Goal: Complete application form: Complete application form

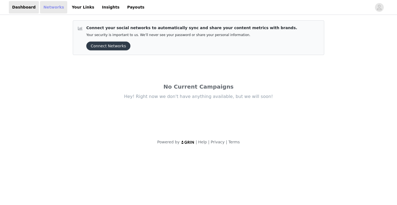
click at [50, 10] on link "Networks" at bounding box center [53, 7] width 27 height 12
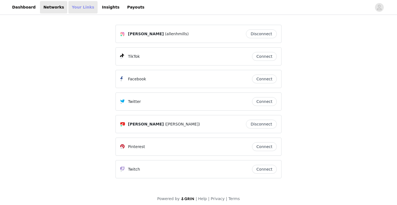
click at [73, 9] on link "Your Links" at bounding box center [82, 7] width 29 height 12
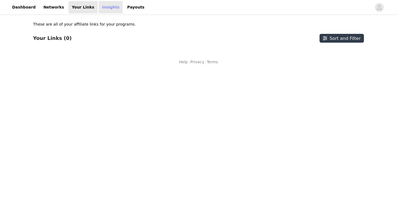
click at [100, 7] on link "Insights" at bounding box center [111, 7] width 24 height 12
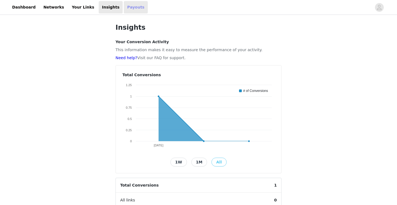
click at [126, 6] on link "Payouts" at bounding box center [136, 7] width 24 height 12
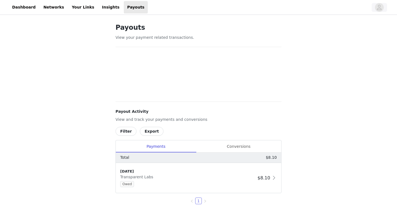
click at [378, 7] on icon "avatar" at bounding box center [379, 7] width 5 height 9
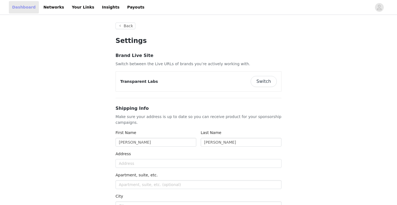
click at [31, 5] on link "Dashboard" at bounding box center [24, 7] width 30 height 12
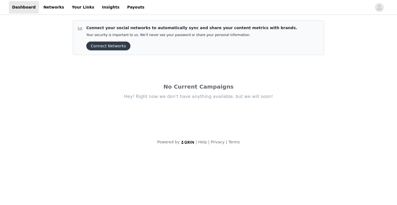
click at [105, 44] on button "Connect Networks" at bounding box center [108, 46] width 44 height 9
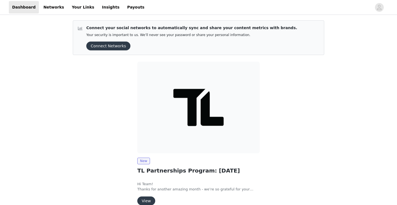
scroll to position [28, 0]
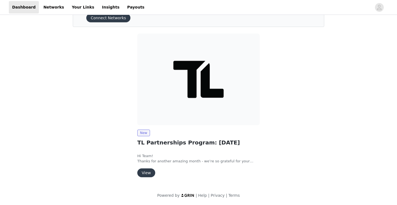
click at [145, 172] on button "View" at bounding box center [146, 173] width 18 height 9
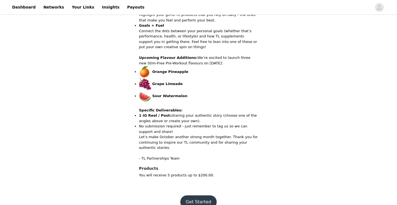
scroll to position [267, 0]
click at [194, 196] on button "Get Started" at bounding box center [198, 202] width 37 height 13
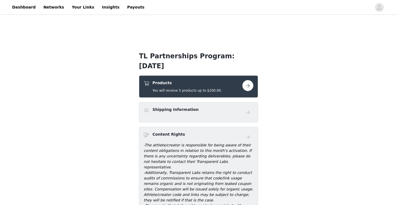
scroll to position [95, 0]
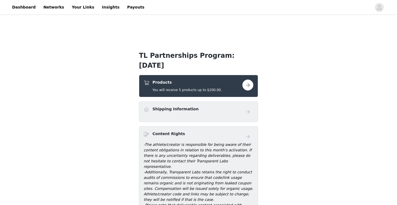
click at [248, 84] on button "button" at bounding box center [247, 85] width 11 height 11
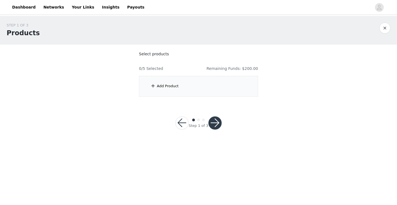
click at [172, 87] on div "Add Product" at bounding box center [168, 87] width 22 height 6
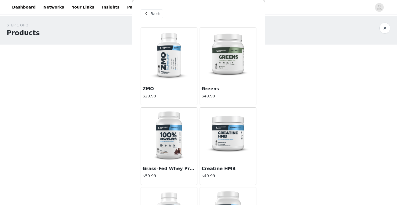
click at [231, 65] on img at bounding box center [228, 55] width 55 height 55
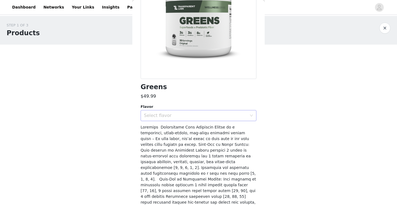
scroll to position [77, 0]
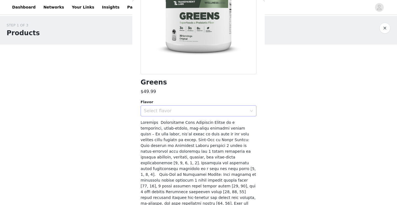
click at [202, 112] on div "Select flavor" at bounding box center [195, 111] width 103 height 6
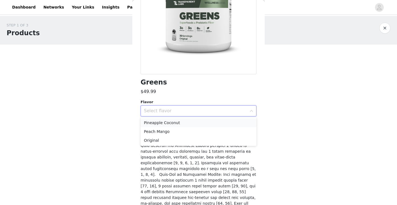
click at [186, 122] on li "Pineapple Coconut" at bounding box center [199, 123] width 116 height 9
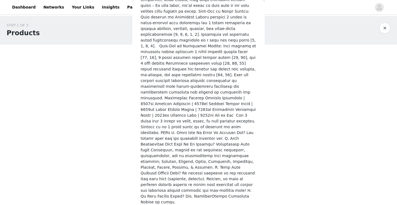
scroll to position [206, 0]
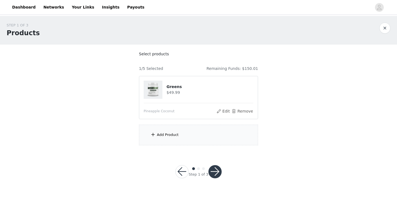
click at [178, 141] on div "Add Product" at bounding box center [198, 135] width 119 height 21
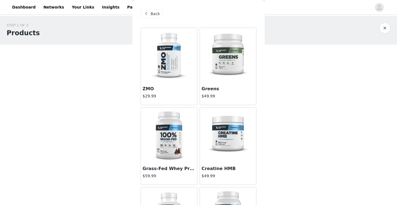
click at [234, 133] on img at bounding box center [228, 135] width 55 height 55
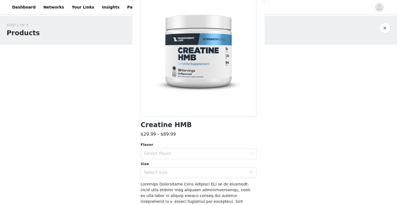
scroll to position [45, 0]
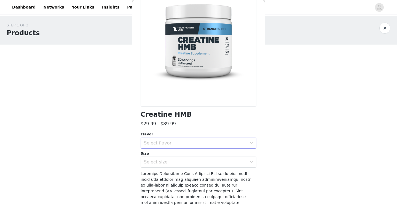
click at [198, 143] on div "Select flavor" at bounding box center [195, 144] width 103 height 6
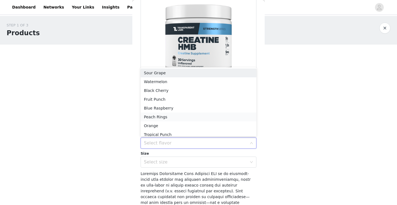
scroll to position [3, 0]
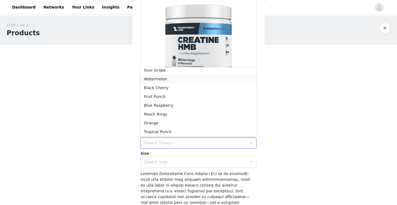
click at [160, 82] on li "Watermelon" at bounding box center [199, 79] width 116 height 9
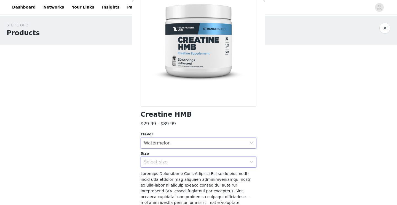
click at [155, 159] on div "Select size" at bounding box center [197, 162] width 106 height 10
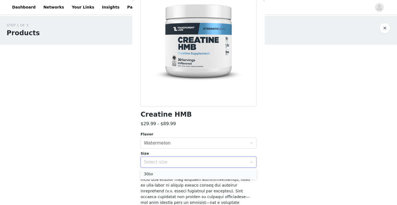
click at [156, 174] on li "30sv" at bounding box center [199, 174] width 116 height 9
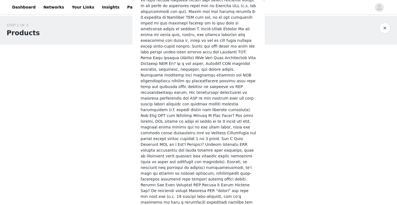
scroll to position [0, 0]
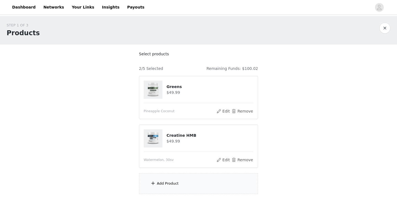
click at [165, 181] on div "Add Product" at bounding box center [168, 184] width 22 height 6
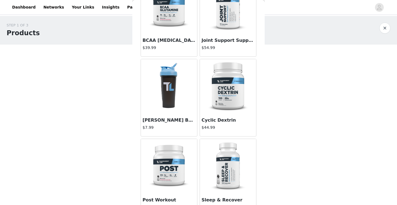
scroll to position [449, 0]
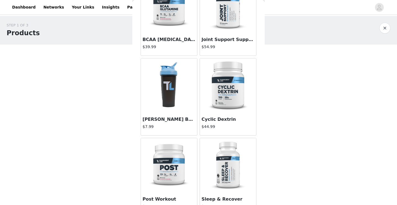
click at [176, 88] on img at bounding box center [169, 85] width 37 height 55
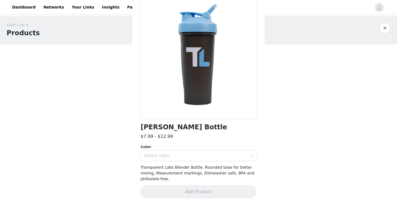
scroll to position [32, 0]
click at [195, 157] on div "Select color" at bounding box center [195, 157] width 103 height 6
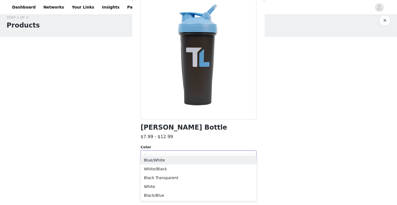
scroll to position [10, 0]
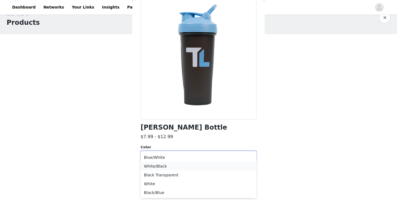
click at [189, 165] on li "White/Black" at bounding box center [199, 166] width 116 height 9
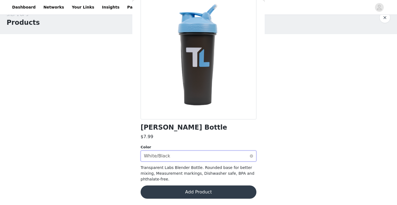
click at [173, 155] on div "Select color White/Black" at bounding box center [197, 156] width 106 height 10
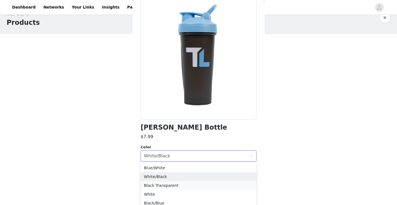
click at [162, 188] on li "Black Transparent" at bounding box center [199, 185] width 116 height 9
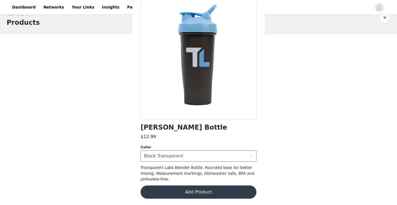
click at [178, 148] on div "Color" at bounding box center [199, 148] width 116 height 6
click at [174, 156] on div "Black Transparent" at bounding box center [163, 156] width 39 height 10
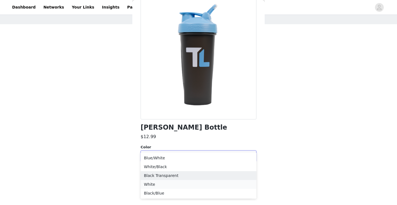
scroll to position [18, 0]
click at [162, 163] on li "Blue/White" at bounding box center [199, 161] width 116 height 9
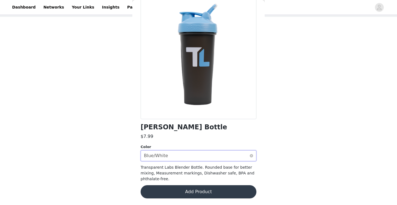
scroll to position [32, 0]
click at [178, 157] on div "Select color Blue/White" at bounding box center [197, 156] width 106 height 10
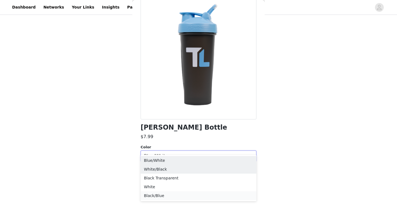
scroll to position [35, 0]
click at [164, 196] on li "Black/Blue" at bounding box center [199, 196] width 116 height 9
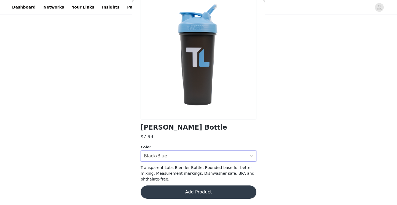
click at [179, 195] on button "Add Product" at bounding box center [199, 192] width 116 height 13
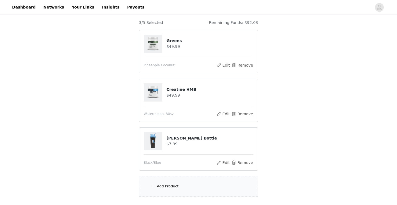
scroll to position [49, 0]
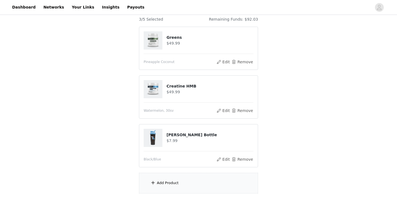
click at [161, 187] on div "Add Product" at bounding box center [198, 183] width 119 height 21
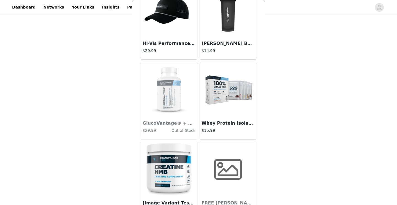
scroll to position [1649, 0]
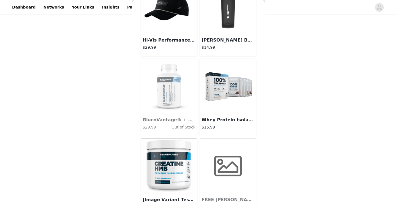
click at [216, 97] on img at bounding box center [228, 86] width 55 height 55
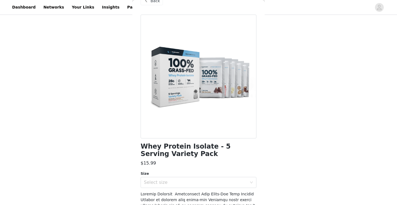
scroll to position [25, 0]
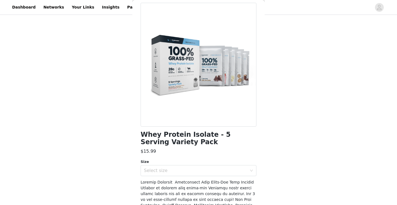
click at [214, 177] on div "Whey Protein Isolate - 5 Serving Variety Pack $15.99 Size Select size Add Produ…" at bounding box center [199, 198] width 116 height 391
click at [204, 170] on div "Select size" at bounding box center [195, 171] width 103 height 6
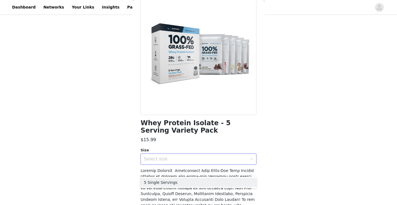
scroll to position [42, 0]
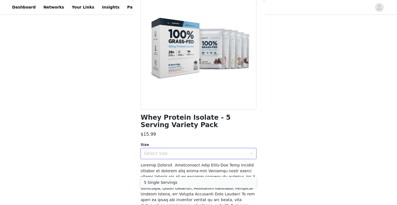
click at [177, 180] on li "5 Single Servings" at bounding box center [199, 182] width 116 height 9
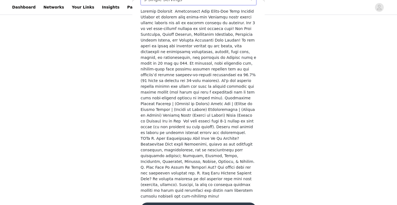
scroll to position [196, 0]
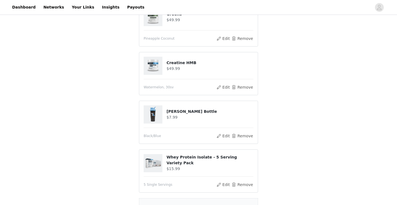
scroll to position [73, 0]
click at [245, 135] on button "Remove" at bounding box center [242, 136] width 22 height 7
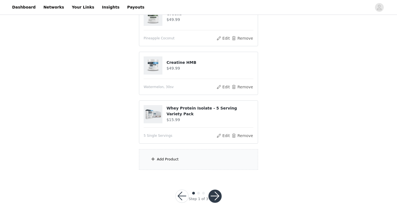
click at [185, 157] on div "Add Product" at bounding box center [198, 159] width 119 height 21
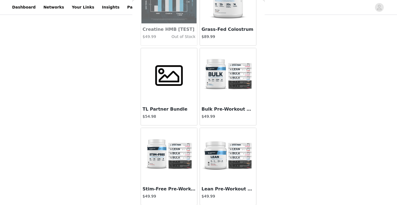
scroll to position [2784, 0]
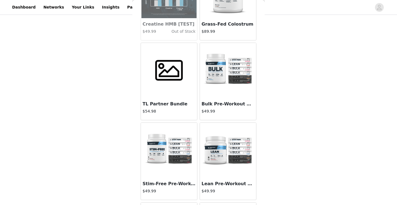
click at [226, 66] on img at bounding box center [228, 70] width 55 height 55
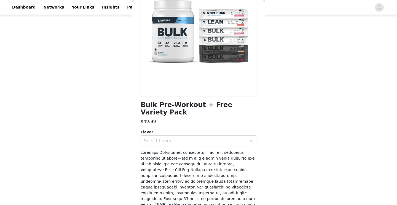
scroll to position [72, 0]
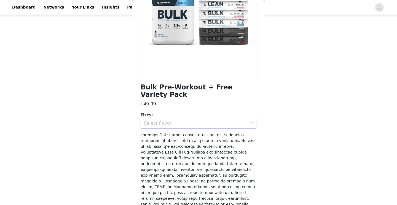
click at [181, 121] on div "Select flavor" at bounding box center [195, 124] width 103 height 6
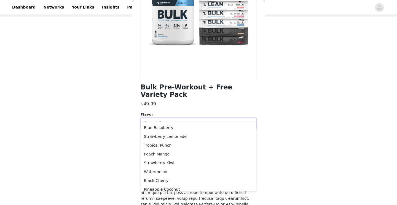
click at [117, 110] on div "STEP 1 OF 3 Products Select products 3/5 Selected Remaining Funds: $84.03 Green…" at bounding box center [198, 105] width 397 height 234
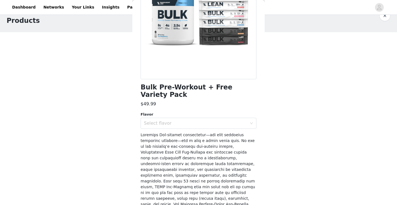
scroll to position [84, 0]
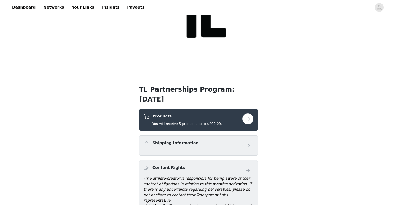
scroll to position [66, 0]
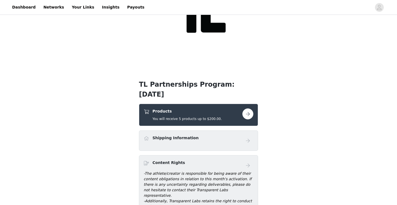
click at [168, 104] on div "TL Partnerships Program: October 2025 Products You will receive 5 products up t…" at bounding box center [198, 185] width 119 height 210
click at [246, 114] on button "button" at bounding box center [247, 114] width 11 height 11
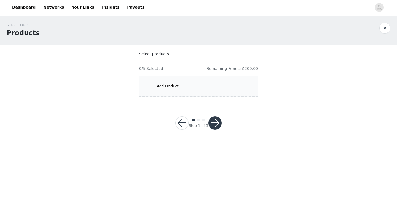
click at [193, 86] on div "Add Product" at bounding box center [198, 86] width 119 height 21
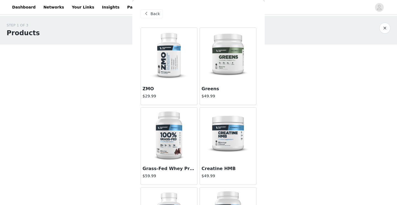
click at [226, 68] on img at bounding box center [228, 55] width 55 height 55
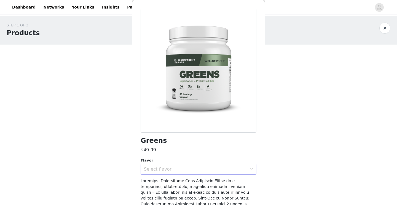
scroll to position [20, 0]
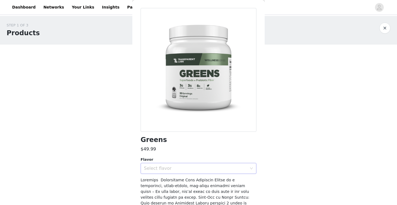
click at [210, 170] on div "Select flavor" at bounding box center [195, 169] width 103 height 6
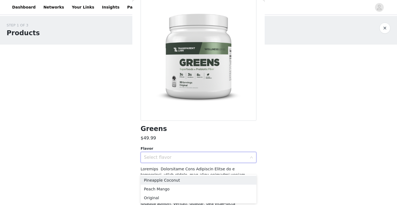
scroll to position [31, 0]
click at [178, 180] on li "Pineapple Coconut" at bounding box center [199, 180] width 116 height 9
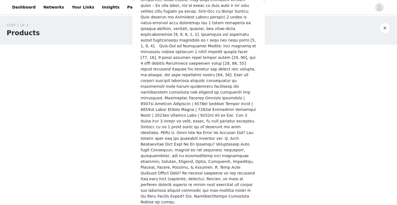
scroll to position [206, 0]
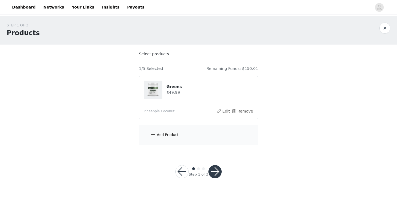
click at [185, 136] on div "Add Product" at bounding box center [198, 135] width 119 height 21
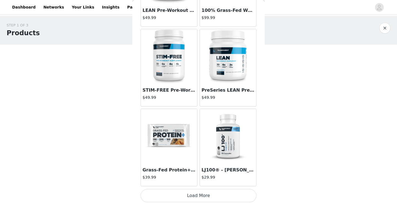
scroll to position [0, 0]
click at [186, 194] on button "Load More" at bounding box center [199, 195] width 116 height 13
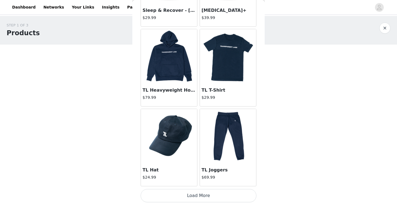
scroll to position [2238, 0]
click at [207, 197] on button "Load More" at bounding box center [199, 195] width 116 height 13
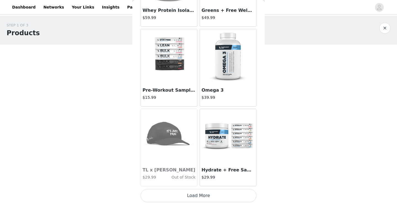
scroll to position [3038, 0]
click at [191, 197] on button "Load More" at bounding box center [199, 195] width 116 height 13
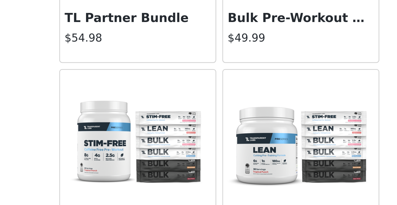
scroll to position [2808, 0]
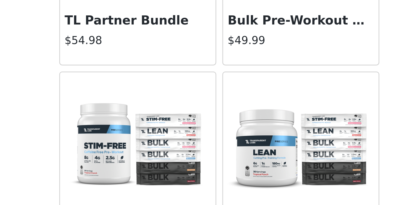
click at [201, 99] on img at bounding box center [228, 126] width 55 height 55
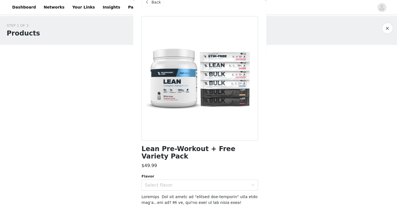
scroll to position [12, 0]
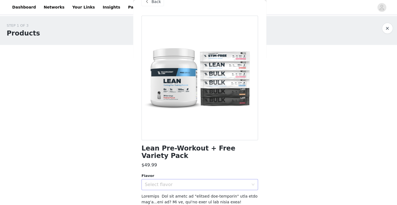
click at [236, 178] on div "Select flavor" at bounding box center [197, 183] width 106 height 10
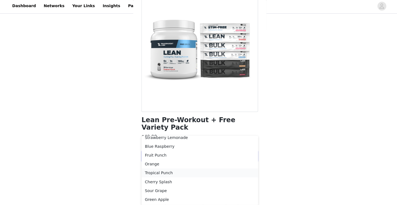
scroll to position [4, 0]
click at [161, 197] on li "Green Apple" at bounding box center [199, 200] width 116 height 9
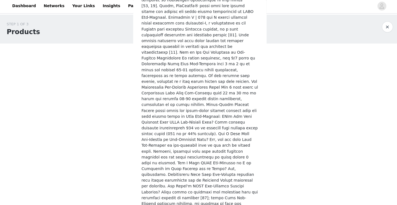
scroll to position [1098, 0]
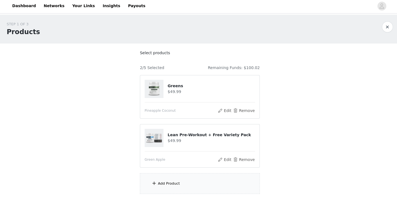
click at [172, 182] on div "Add Product" at bounding box center [168, 184] width 22 height 6
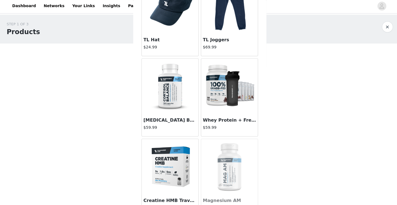
scroll to position [2355, 0]
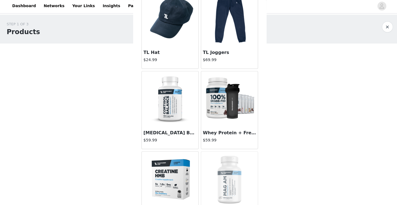
click at [222, 97] on img at bounding box center [228, 99] width 55 height 55
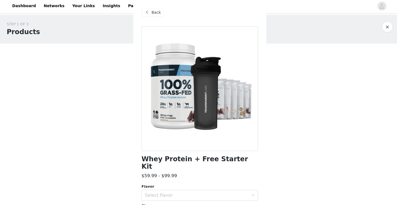
scroll to position [29, 0]
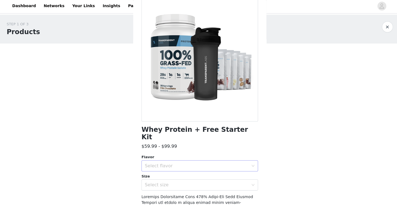
click at [189, 161] on div "Select flavor" at bounding box center [197, 166] width 106 height 10
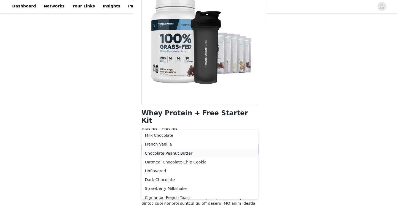
scroll to position [0, 0]
click at [168, 142] on li "French Vanilla" at bounding box center [199, 144] width 116 height 9
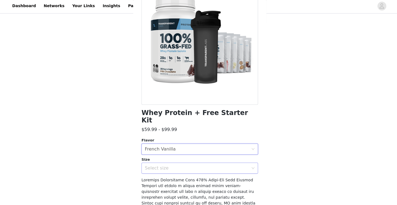
scroll to position [35, 0]
click at [151, 166] on div "Select size" at bounding box center [195, 169] width 103 height 6
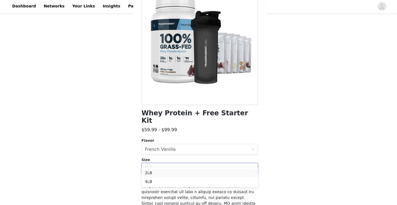
click at [151, 171] on li "2LB" at bounding box center [199, 173] width 116 height 9
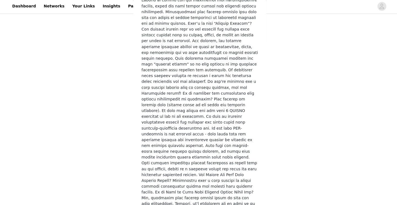
scroll to position [792, 0]
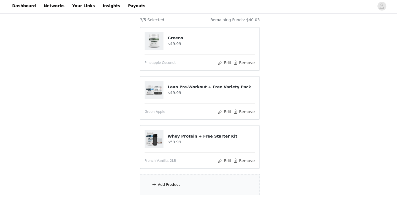
scroll to position [56, 0]
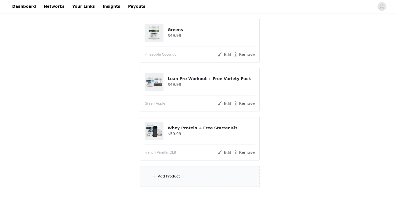
click at [183, 173] on div "Add Product" at bounding box center [198, 176] width 119 height 21
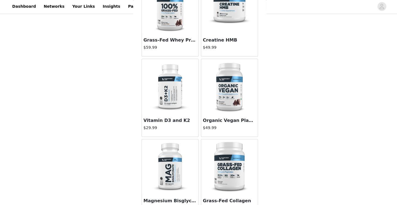
scroll to position [126, 0]
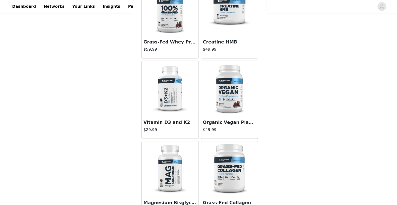
click at [226, 28] on img at bounding box center [228, 9] width 55 height 55
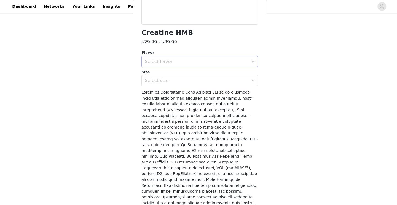
click at [200, 57] on div "Select flavor" at bounding box center [197, 62] width 106 height 10
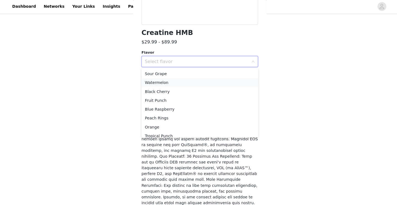
click at [179, 81] on li "Watermelon" at bounding box center [199, 83] width 116 height 9
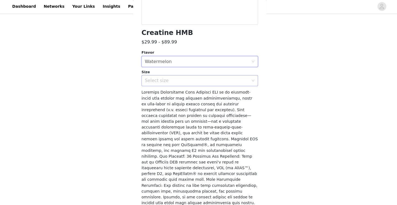
click at [169, 82] on div "Select size" at bounding box center [195, 82] width 103 height 6
click at [163, 90] on li "30sv" at bounding box center [199, 93] width 116 height 9
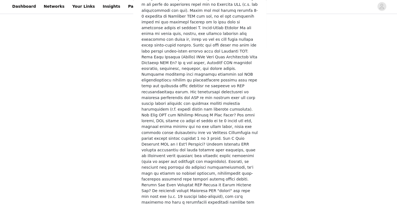
scroll to position [995, 0]
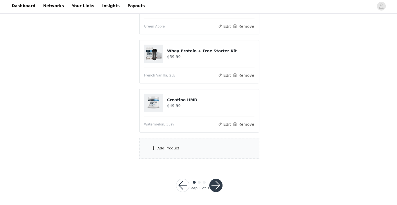
scroll to position [133, 0]
click at [159, 150] on div "Add Product" at bounding box center [198, 149] width 119 height 21
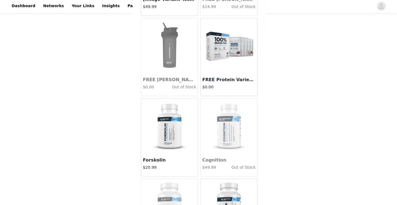
scroll to position [1848, 0]
click at [230, 42] on img at bounding box center [228, 47] width 55 height 55
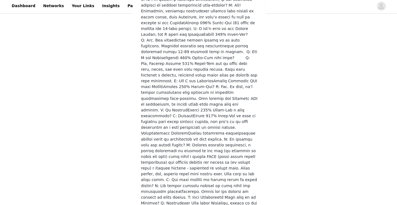
scroll to position [371, 0]
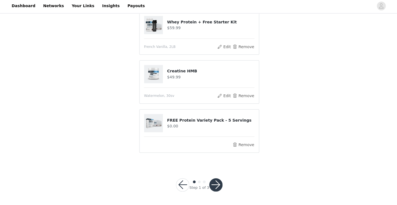
scroll to position [146, 0]
click at [240, 47] on button "Remove" at bounding box center [242, 48] width 22 height 7
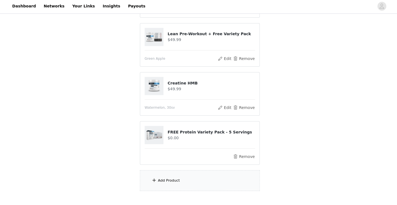
scroll to position [112, 0]
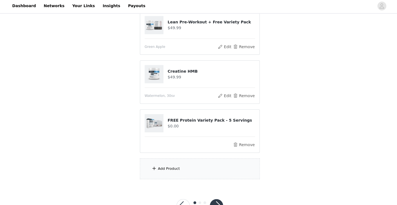
click at [159, 167] on div "Add Product" at bounding box center [168, 170] width 22 height 6
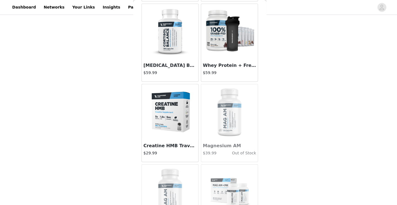
scroll to position [52, 0]
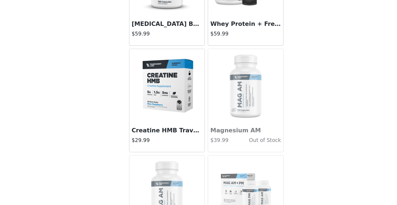
click at [141, 84] on img at bounding box center [168, 111] width 55 height 55
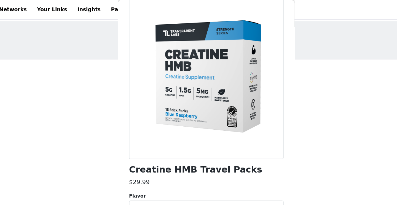
scroll to position [88, 0]
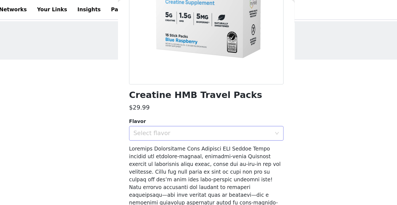
click at [144, 99] on div "Select flavor" at bounding box center [195, 100] width 103 height 6
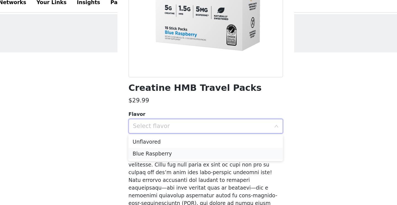
click at [141, 117] on li "Blue Raspberry" at bounding box center [199, 120] width 116 height 9
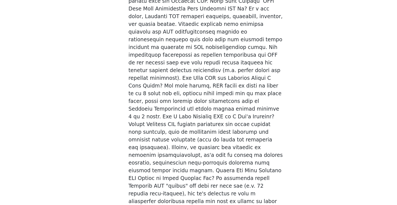
scroll to position [965, 0]
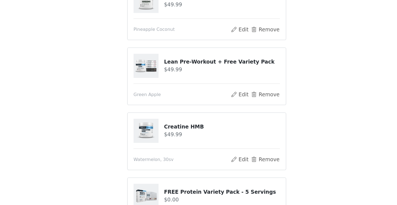
scroll to position [23, 0]
click at [231, 168] on button "Remove" at bounding box center [242, 171] width 22 height 7
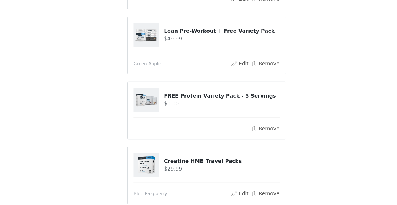
scroll to position [130, 0]
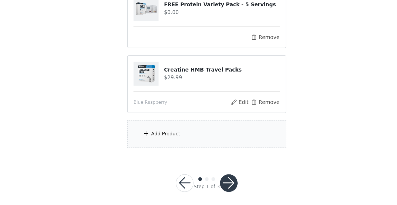
click at [157, 149] on div "Add Product" at bounding box center [168, 152] width 22 height 6
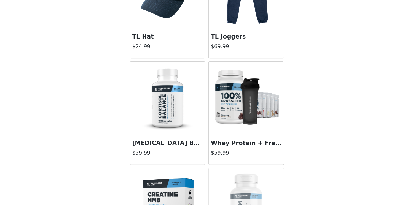
scroll to position [2330, 0]
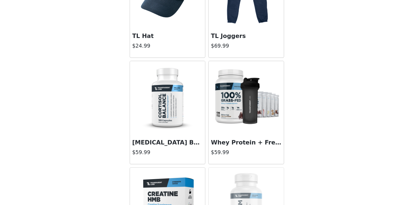
click at [201, 97] on img at bounding box center [228, 124] width 55 height 55
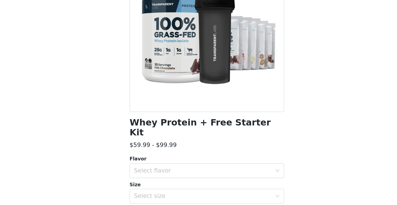
scroll to position [16, 0]
click at [144, 177] on div "Select flavor" at bounding box center [195, 180] width 103 height 6
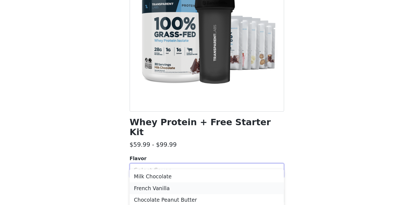
click at [141, 188] on li "French Vanilla" at bounding box center [199, 192] width 116 height 9
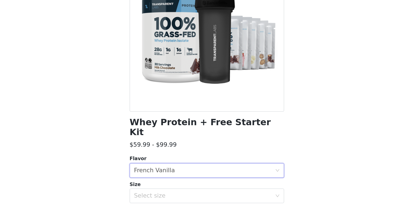
scroll to position [30, 0]
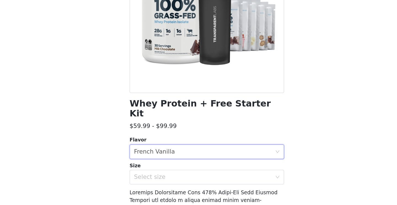
click at [144, 182] on div "Select size" at bounding box center [195, 185] width 103 height 6
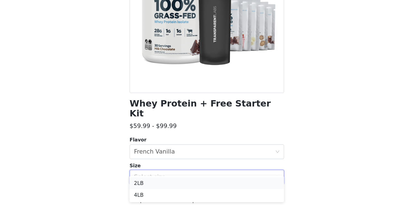
click at [141, 185] on li "2LB" at bounding box center [199, 189] width 116 height 9
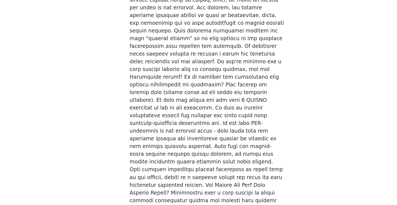
scroll to position [790, 0]
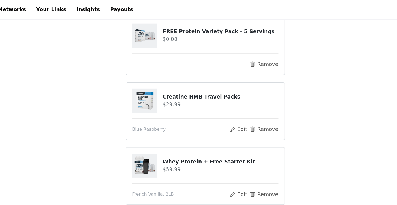
scroll to position [143, 0]
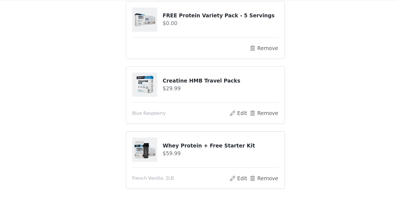
click at [167, 127] on h4 "$59.99" at bounding box center [210, 130] width 87 height 6
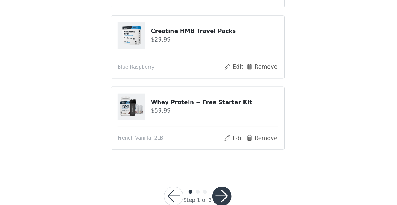
scroll to position [139, 0]
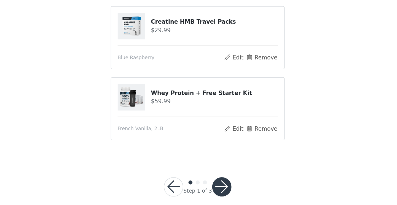
click at [209, 186] on button "button" at bounding box center [215, 192] width 13 height 13
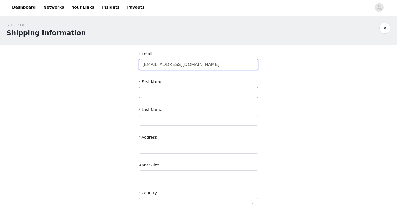
type input "allenmillsfit@gmail.com"
type input "Allen"
type input "Mills"
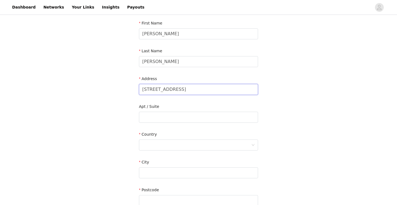
scroll to position [68, 0]
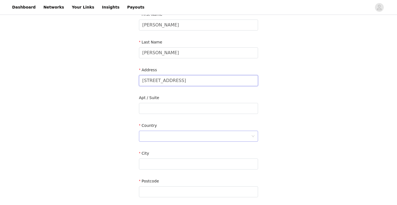
type input "5276 Blueberry Hills Drive"
click at [153, 136] on div at bounding box center [196, 136] width 109 height 10
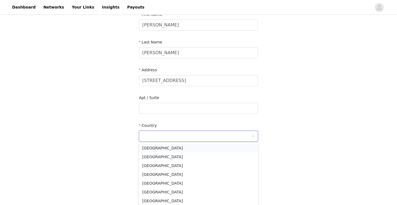
click at [153, 148] on li "United States" at bounding box center [198, 148] width 119 height 9
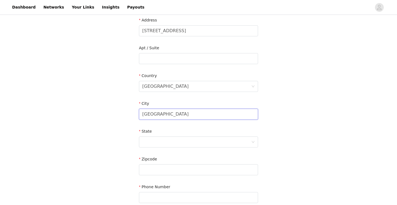
scroll to position [118, 0]
type input "Gainesville"
click at [154, 142] on div at bounding box center [196, 142] width 109 height 10
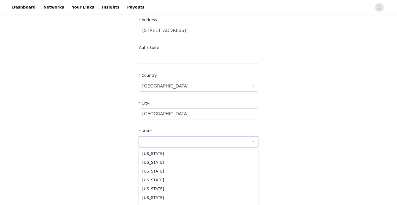
scroll to position [99, 0]
click at [154, 186] on li "Georgia" at bounding box center [198, 187] width 119 height 9
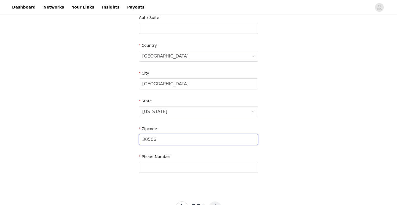
scroll to position [153, 0]
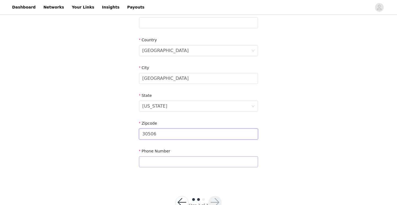
type input "30506"
type input "7705103715"
click at [121, 146] on div "STEP 2 OF 3 Shipping Information Email allenmillsfit@gmail.com First Name Allen…" at bounding box center [198, 23] width 397 height 321
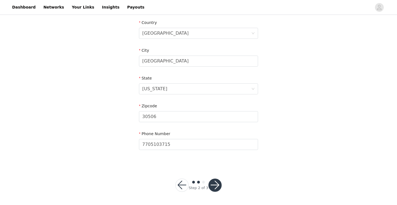
scroll to position [170, 0]
click at [214, 186] on button "button" at bounding box center [215, 185] width 13 height 13
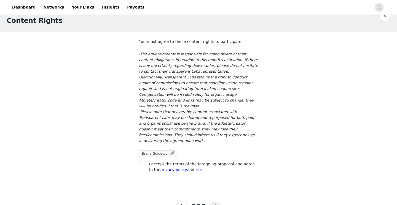
scroll to position [13, 0]
click at [140, 161] on input "checkbox" at bounding box center [141, 163] width 4 height 4
checkbox input "true"
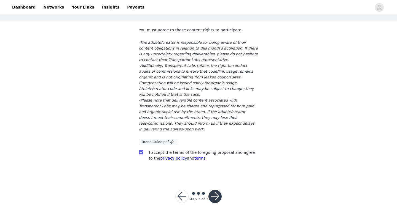
scroll to position [23, 0]
click at [165, 141] on span "Brand Guide.pdf" at bounding box center [155, 143] width 27 height 4
click at [218, 191] on button "button" at bounding box center [215, 197] width 13 height 13
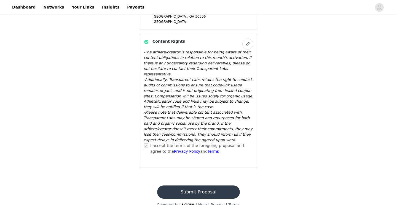
scroll to position [319, 0]
click at [174, 186] on button "Submit Proposal" at bounding box center [198, 192] width 82 height 13
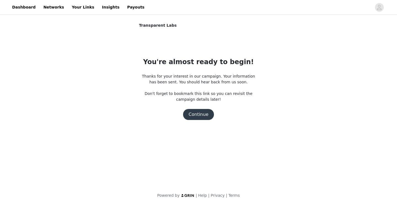
click at [199, 116] on button "Continue" at bounding box center [198, 114] width 31 height 11
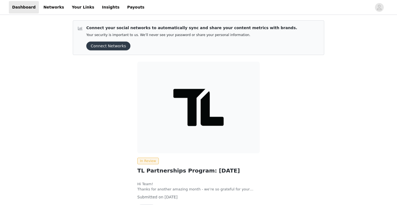
scroll to position [37, 0]
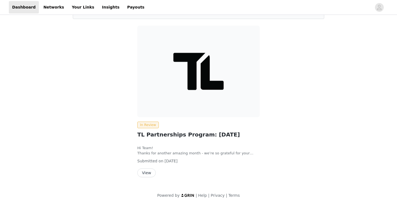
click at [142, 172] on button "View" at bounding box center [146, 173] width 18 height 9
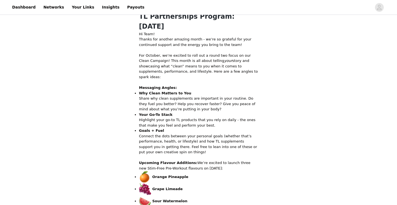
scroll to position [175, 0]
